Goal: Transaction & Acquisition: Purchase product/service

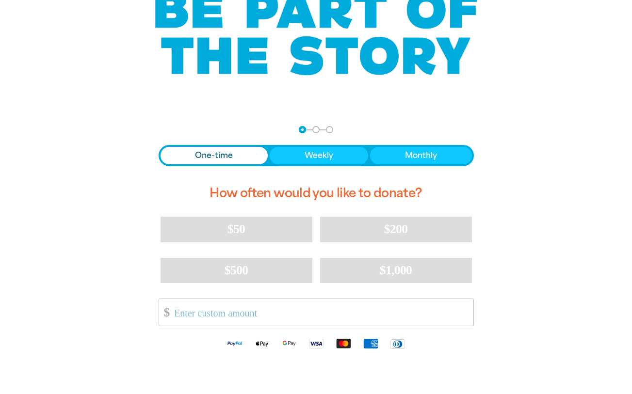
scroll to position [194, 0]
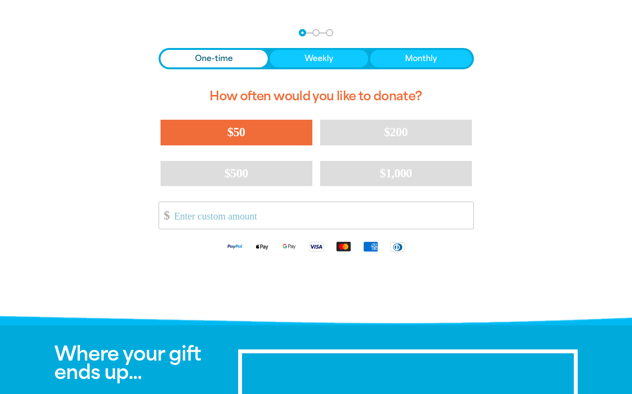
click at [245, 127] on span "$50" at bounding box center [236, 132] width 17 height 14
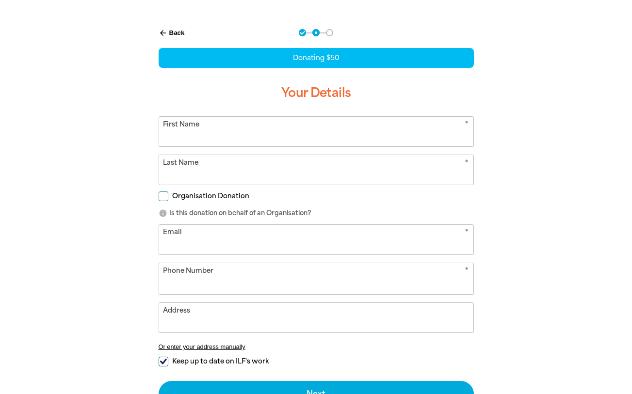
select select "AU"
click at [385, 132] on input "First Name" at bounding box center [316, 132] width 314 height 30
type input "[PERSON_NAME]"
click at [232, 173] on input "Last Name" at bounding box center [316, 170] width 314 height 30
type input "[PERSON_NAME]"
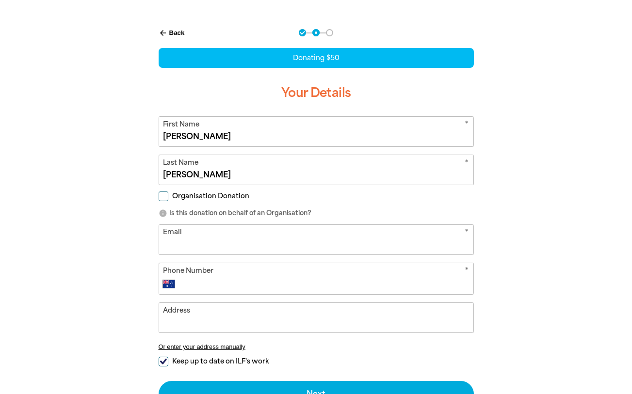
click at [437, 242] on input "Email" at bounding box center [316, 240] width 314 height 30
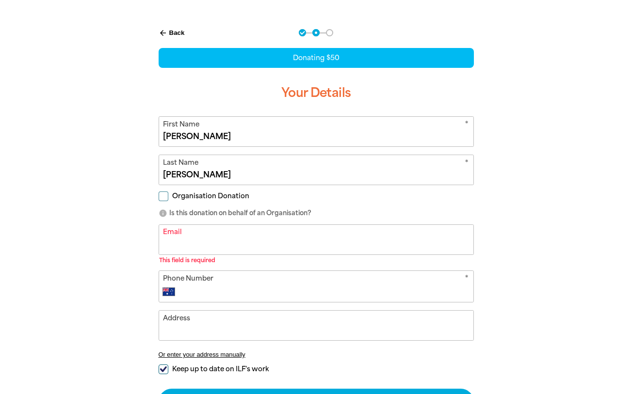
click at [522, 227] on div "arrow_back Back Step 1 Step 2 Step 3 Donating $50 Your Details * First Name [PE…" at bounding box center [316, 246] width 582 height 459
click at [300, 242] on input "Email" at bounding box center [316, 240] width 314 height 30
type input "[PERSON_NAME][EMAIL_ADDRESS][DOMAIN_NAME]"
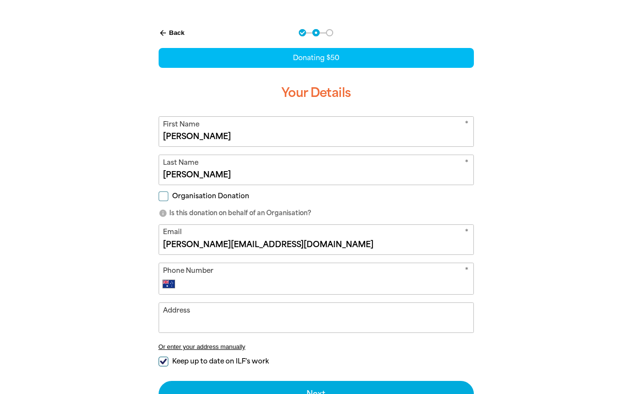
scroll to position [243, 0]
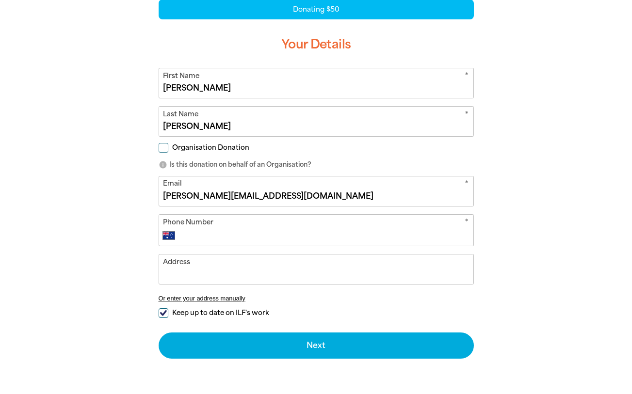
click at [220, 232] on input "Phone Number" at bounding box center [325, 236] width 287 height 12
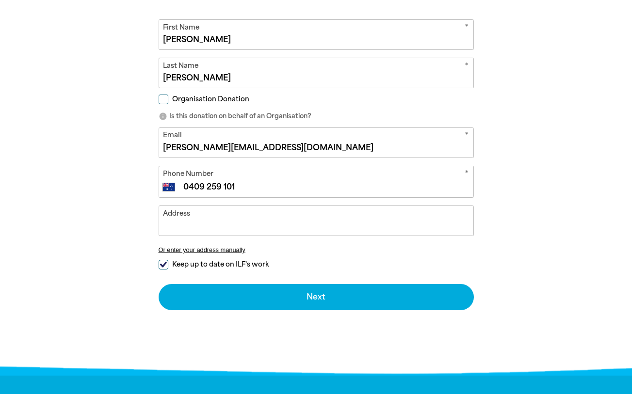
scroll to position [340, 0]
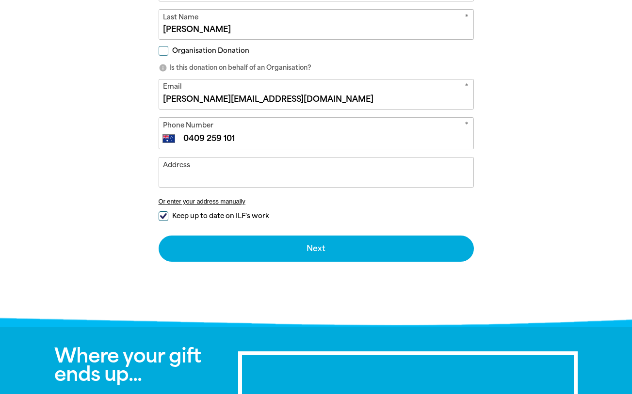
type input "0409 259 101"
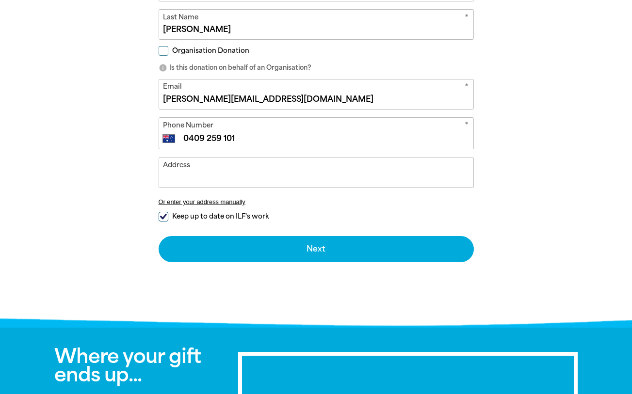
click at [207, 181] on input "Address" at bounding box center [316, 173] width 314 height 30
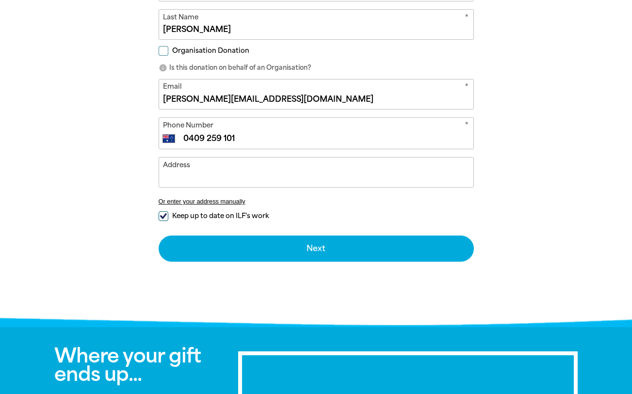
click at [163, 218] on input "Keep up to date on ILF's work" at bounding box center [164, 217] width 10 height 10
checkbox input "false"
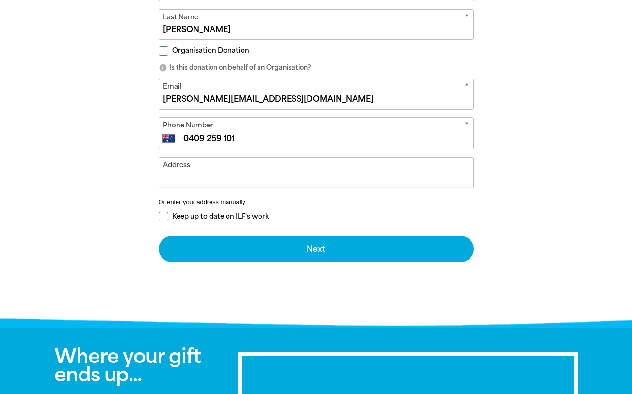
click at [189, 179] on input "Address" at bounding box center [316, 173] width 314 height 30
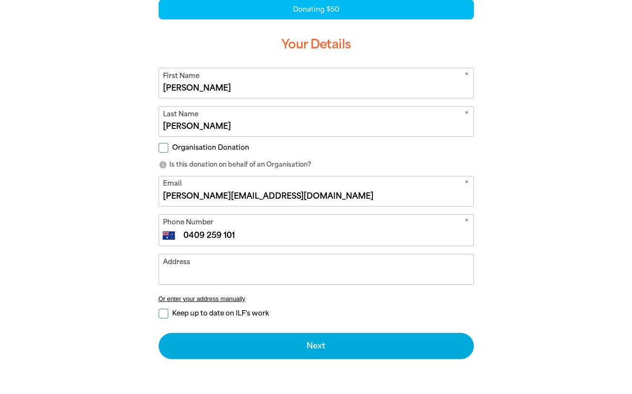
scroll to position [291, 0]
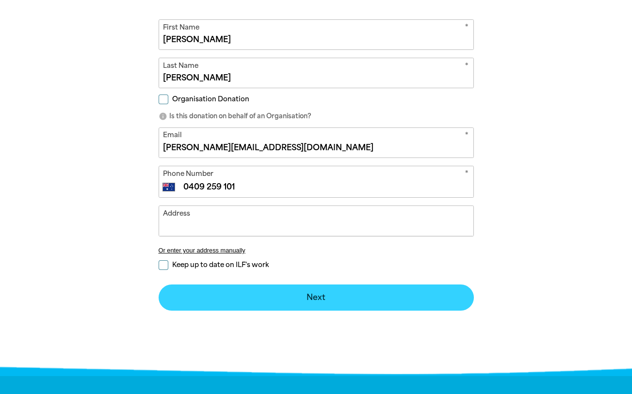
click at [377, 292] on button "Next chevron_right" at bounding box center [316, 298] width 315 height 26
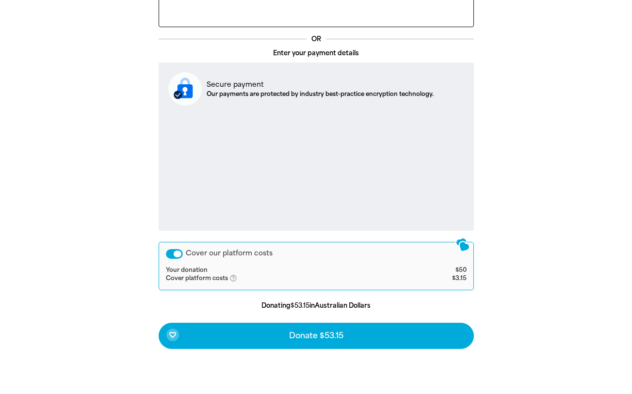
scroll to position [345, 0]
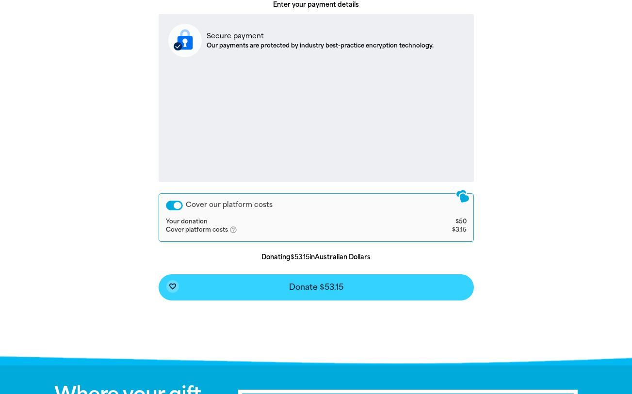
click at [345, 285] on button "favorite_border Donate $53.15" at bounding box center [316, 288] width 315 height 26
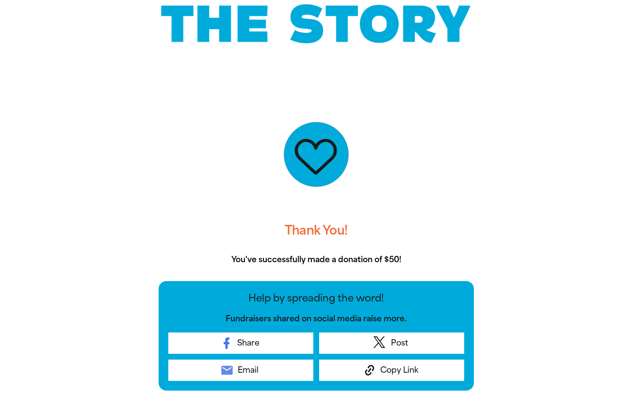
scroll to position [81, 0]
